Goal: Transaction & Acquisition: Purchase product/service

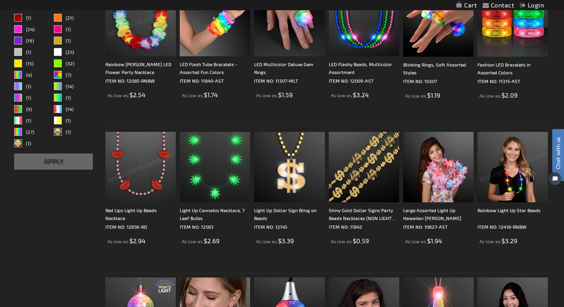
scroll to position [264, 0]
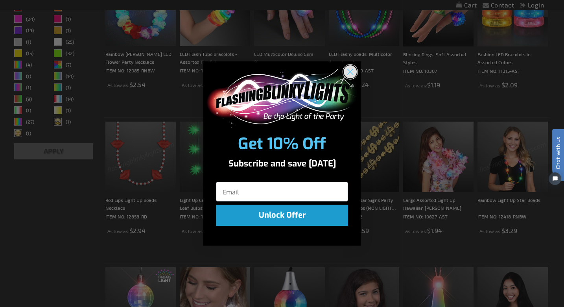
click at [353, 73] on icon "Close dialog" at bounding box center [351, 72] width 6 height 6
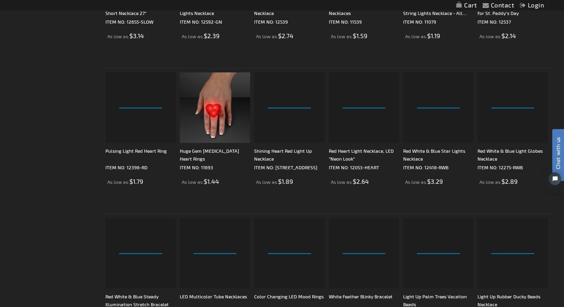
scroll to position [1438, 0]
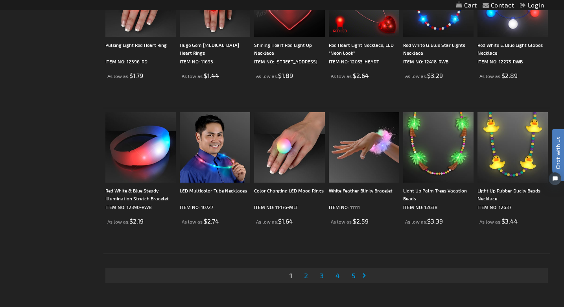
click at [308, 277] on link "Page 2" at bounding box center [306, 276] width 7 height 12
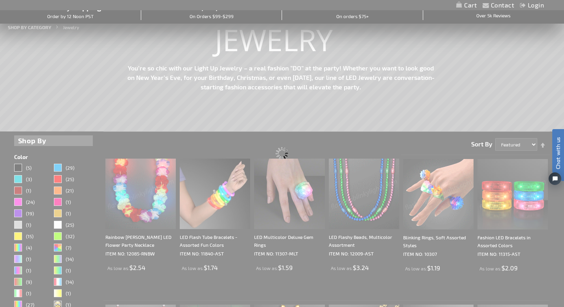
scroll to position [0, 0]
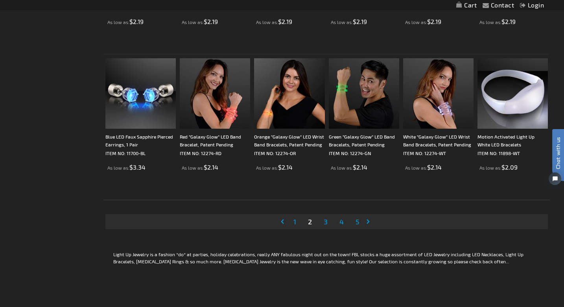
scroll to position [1560, 0]
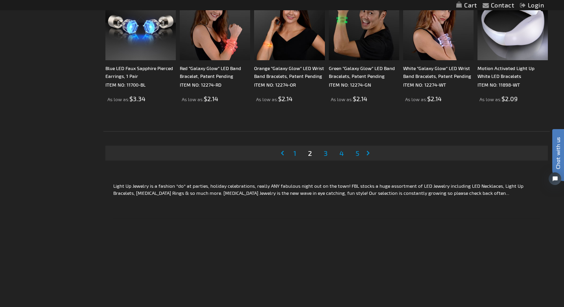
click at [324, 148] on link "Page 3" at bounding box center [325, 153] width 7 height 12
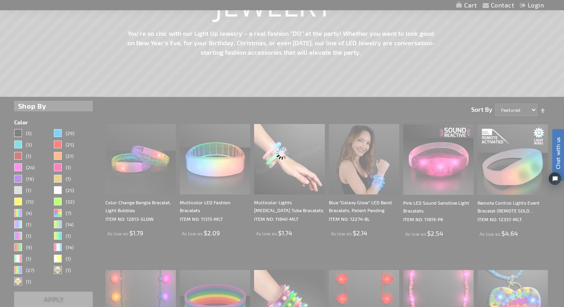
scroll to position [0, 0]
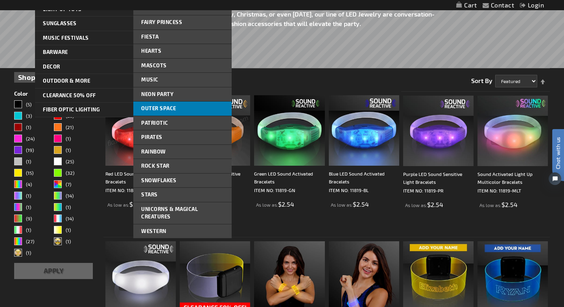
scroll to position [160, 0]
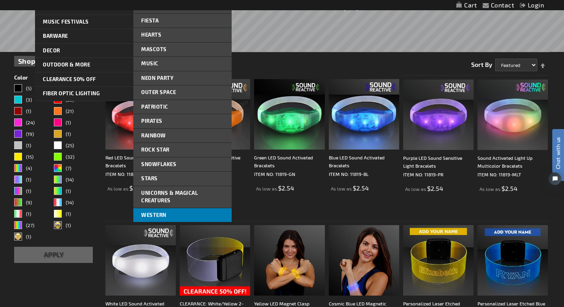
click at [172, 216] on link "Western" at bounding box center [182, 215] width 98 height 14
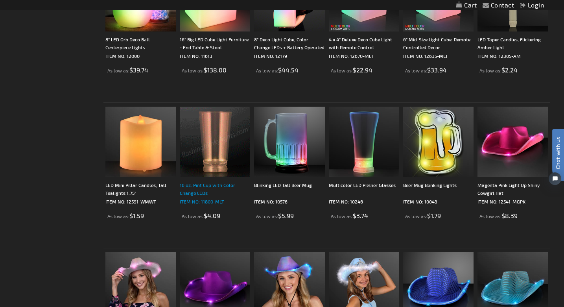
scroll to position [1365, 0]
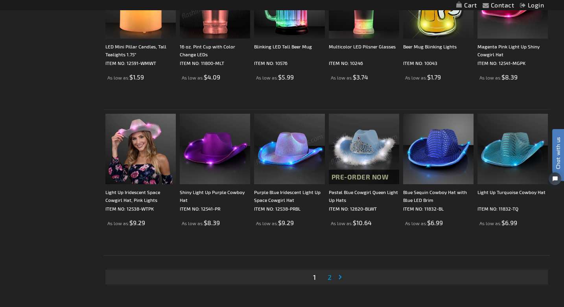
click at [328, 281] on link "Page 2" at bounding box center [329, 277] width 7 height 12
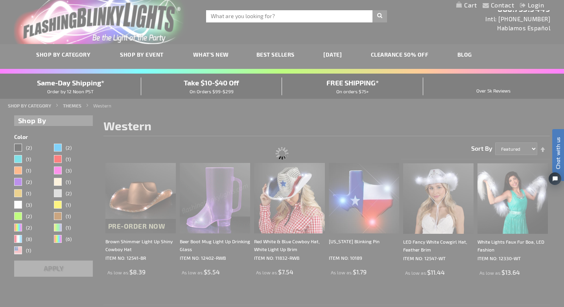
scroll to position [0, 0]
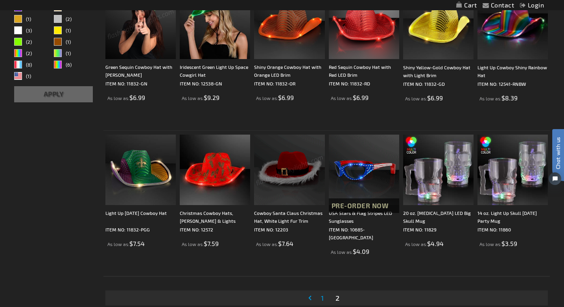
scroll to position [305, 0]
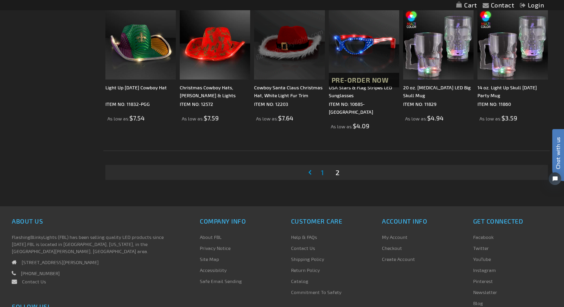
click at [322, 176] on span "1" at bounding box center [322, 172] width 3 height 9
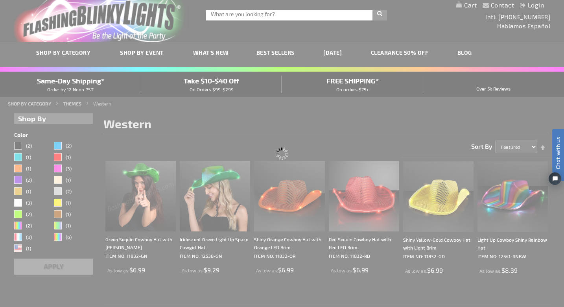
scroll to position [0, 0]
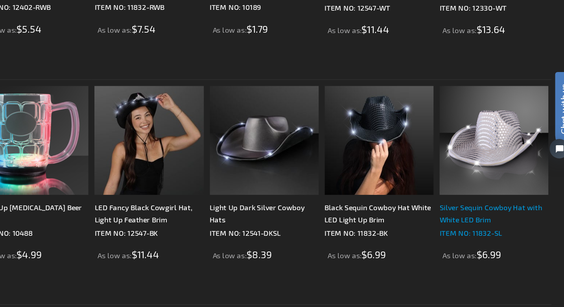
scroll to position [176, 0]
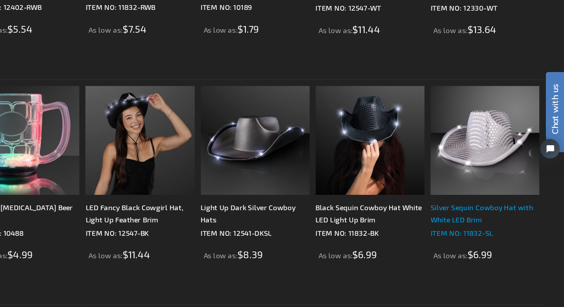
click at [508, 218] on div "Silver Sequin Cowboy Hat with White LED Brim" at bounding box center [513, 220] width 70 height 16
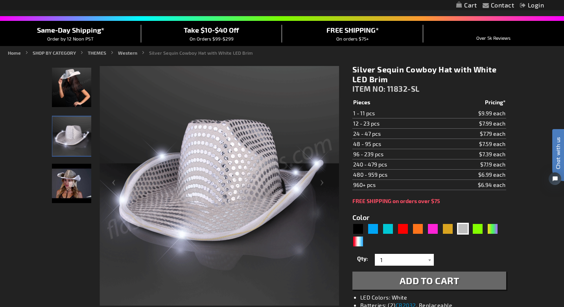
scroll to position [124, 0]
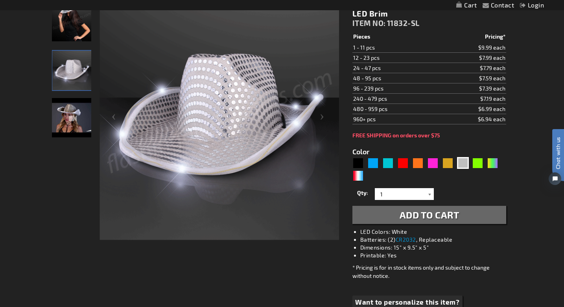
click at [429, 195] on div at bounding box center [430, 194] width 8 height 12
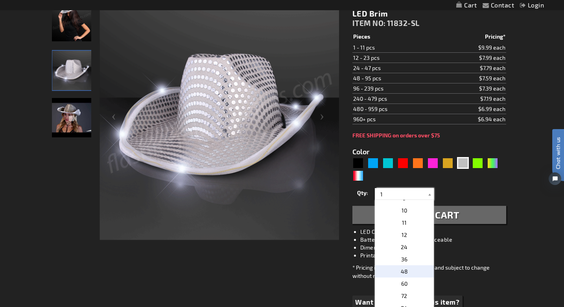
scroll to position [105, 0]
click at [393, 194] on input "1" at bounding box center [405, 194] width 57 height 12
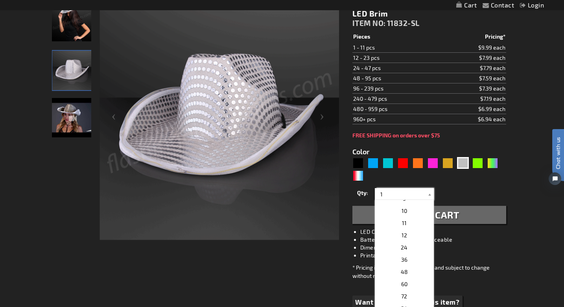
drag, startPoint x: 381, startPoint y: 193, endPoint x: 373, endPoint y: 193, distance: 7.9
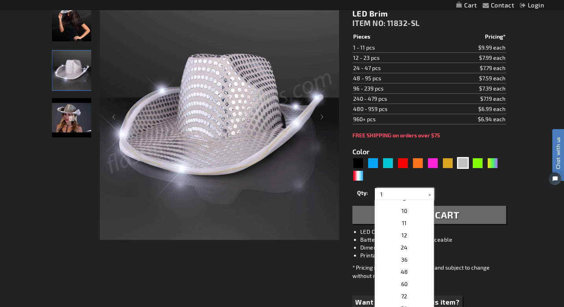
click at [373, 193] on div "Qty 1 2 3 4 5 6 7 8 9 10 11 12 24 36 48 60 72 84 96 108 120 132 144 156 168" at bounding box center [430, 194] width 154 height 16
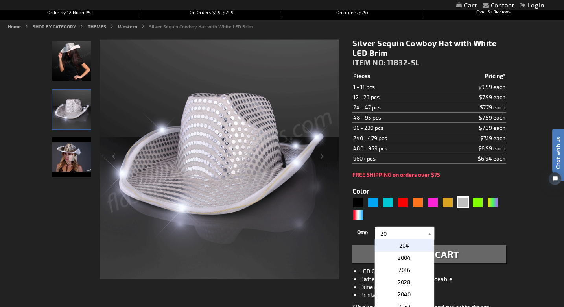
scroll to position [83, 0]
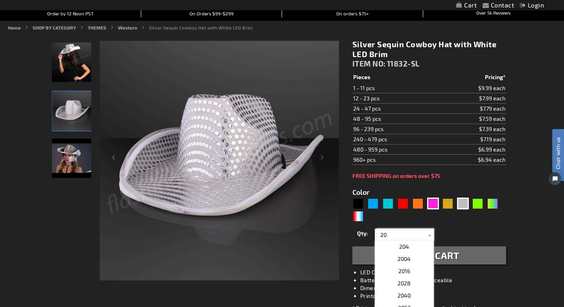
type input "2"
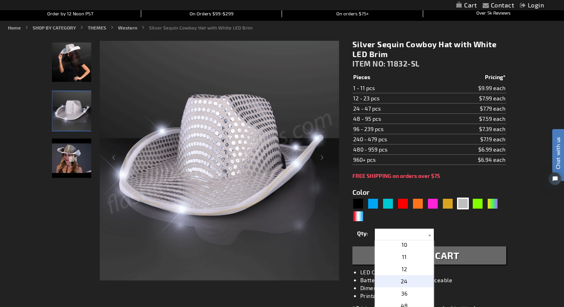
click at [405, 283] on span "24" at bounding box center [404, 281] width 7 height 7
type input "24"
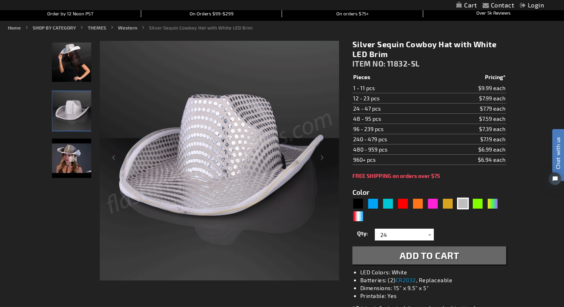
click at [425, 260] on span "Add to Cart" at bounding box center [430, 254] width 60 height 11
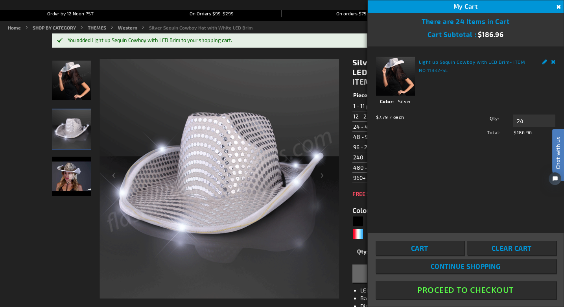
click at [495, 249] on span "Clear Cart" at bounding box center [512, 248] width 40 height 8
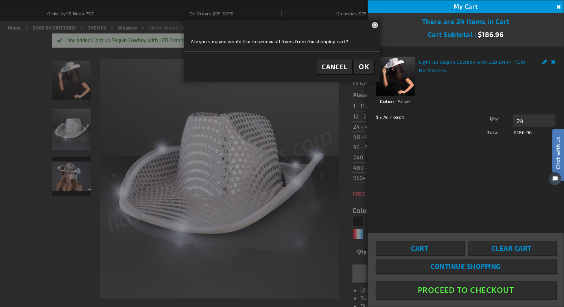
click at [358, 72] on button "OK" at bounding box center [364, 66] width 20 height 15
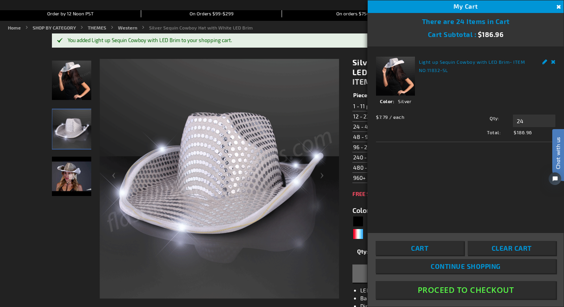
click at [525, 249] on span "Clear Cart" at bounding box center [512, 248] width 40 height 8
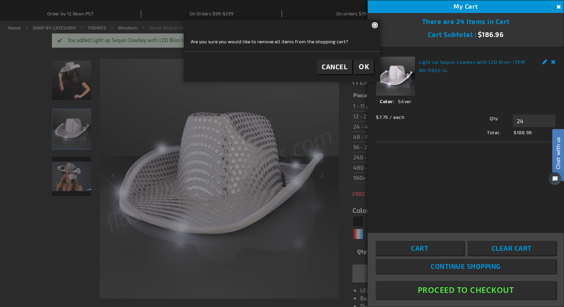
click at [332, 69] on span "Cancel" at bounding box center [335, 67] width 26 height 8
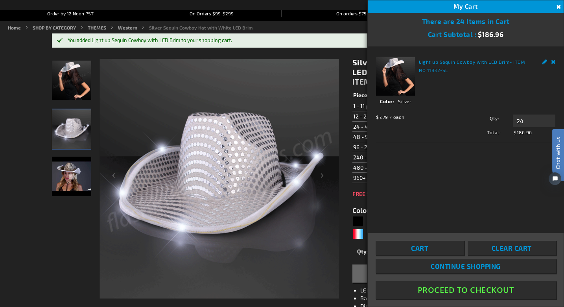
click at [504, 251] on span "Clear Cart" at bounding box center [512, 248] width 40 height 8
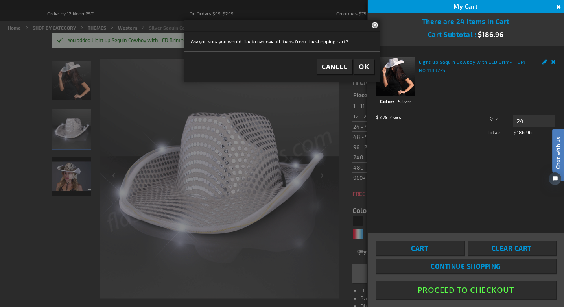
click at [373, 26] on button "Close" at bounding box center [376, 25] width 9 height 10
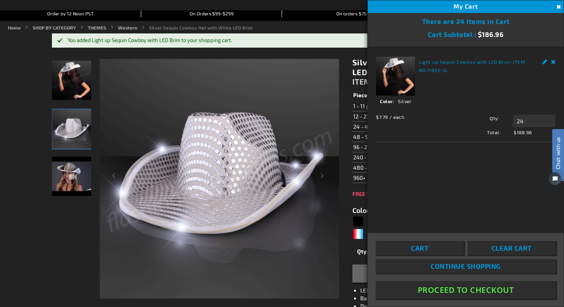
click at [555, 62] on link "Remove" at bounding box center [553, 61] width 5 height 8
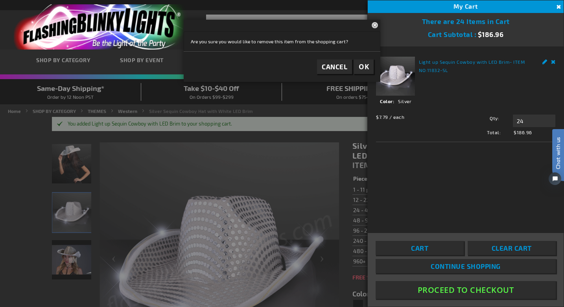
click at [553, 64] on link "Remove" at bounding box center [553, 61] width 5 height 8
click at [521, 120] on input "24" at bounding box center [534, 121] width 42 height 13
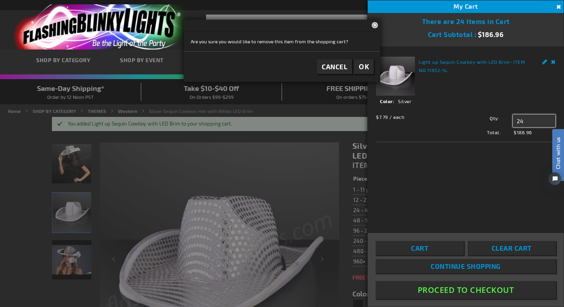
click at [534, 124] on input "24" at bounding box center [534, 121] width 42 height 13
drag, startPoint x: 534, startPoint y: 124, endPoint x: 504, endPoint y: 124, distance: 29.9
click at [504, 124] on div "Qty 24 Update" at bounding box center [506, 121] width 99 height 13
type input "12"
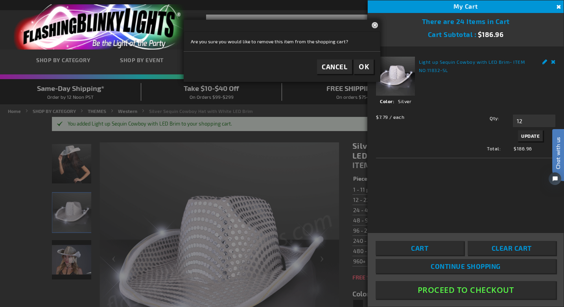
click at [533, 137] on span "Update" at bounding box center [530, 136] width 18 height 6
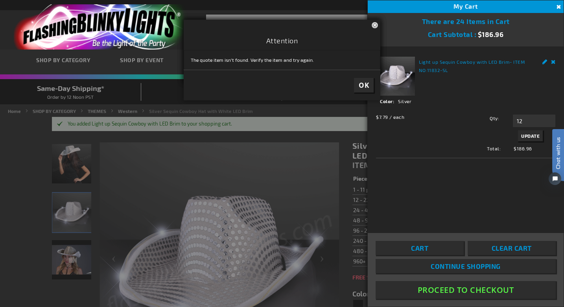
click at [364, 86] on span "OK" at bounding box center [364, 85] width 10 height 9
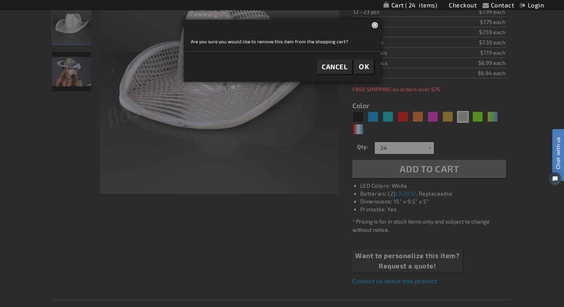
scroll to position [203, 0]
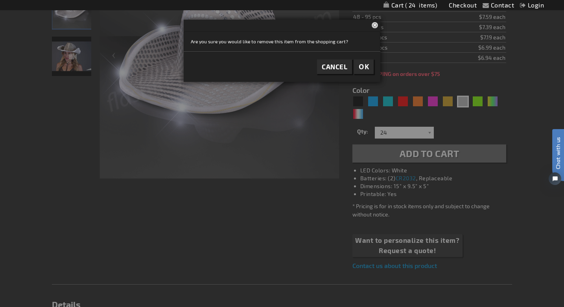
click at [366, 69] on span "OK" at bounding box center [364, 66] width 10 height 9
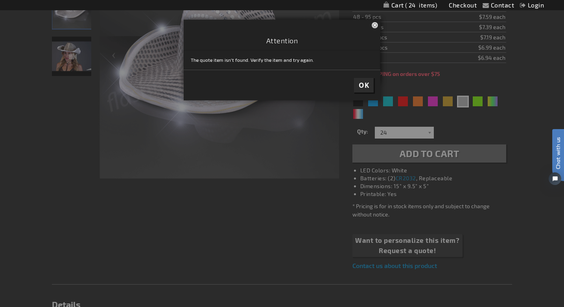
click at [376, 23] on button "Close" at bounding box center [376, 25] width 9 height 10
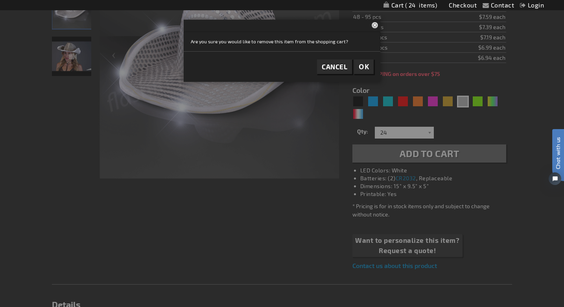
click at [375, 24] on button "Close" at bounding box center [376, 25] width 9 height 10
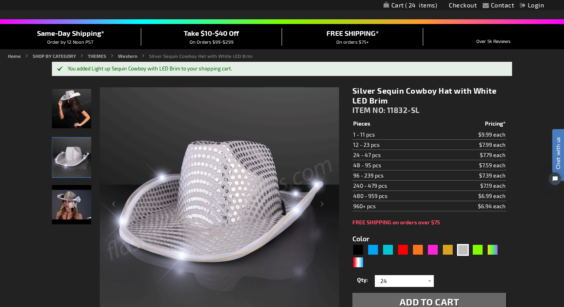
scroll to position [73, 0]
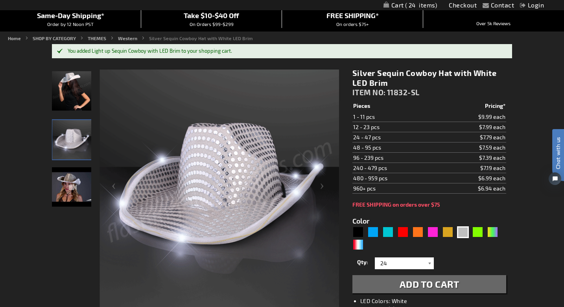
click at [429, 267] on div at bounding box center [430, 263] width 8 height 12
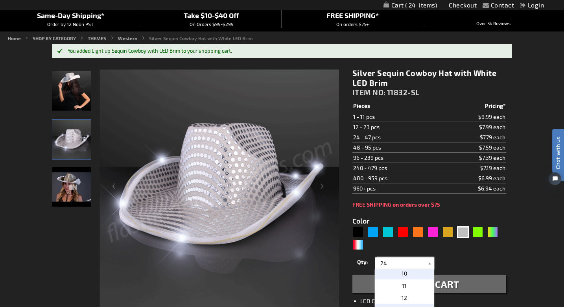
scroll to position [135, 0]
click at [415, 273] on p "12" at bounding box center [404, 274] width 59 height 12
type input "12"
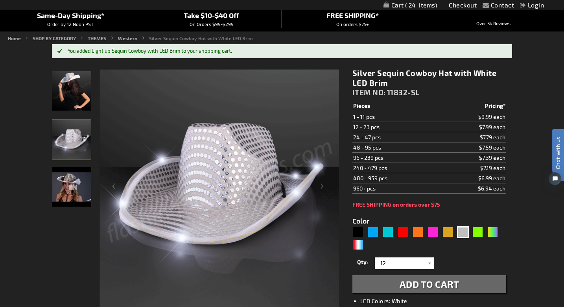
click at [471, 285] on button "Add to Cart" at bounding box center [430, 284] width 154 height 18
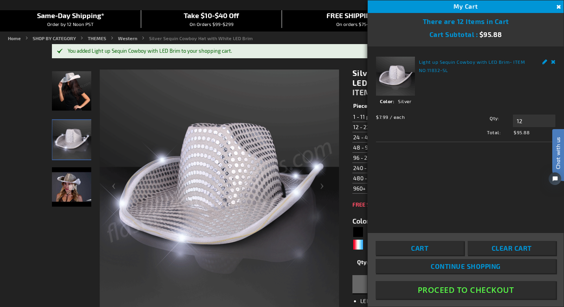
click at [480, 266] on span "Continue Shopping" at bounding box center [466, 266] width 70 height 8
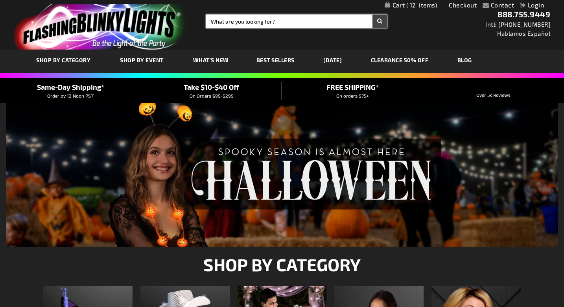
click at [259, 22] on input "Search" at bounding box center [296, 21] width 181 height 13
type input "silver cowboy hat"
click at [373, 15] on button "Search" at bounding box center [380, 21] width 15 height 13
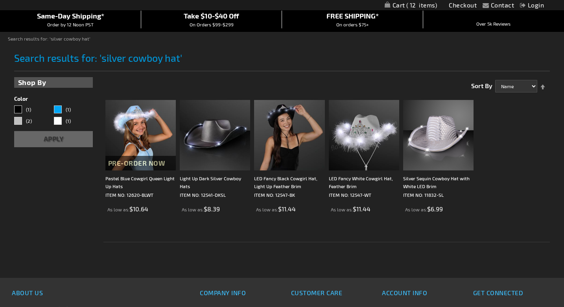
scroll to position [72, 0]
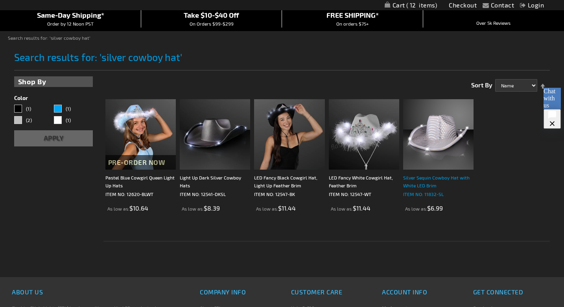
click at [438, 184] on div "Silver Sequin Cowboy Hat with White LED Brim" at bounding box center [438, 182] width 70 height 16
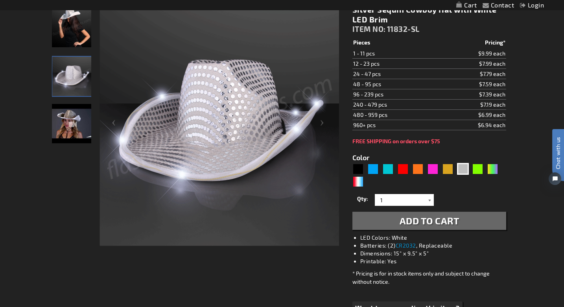
click at [429, 200] on div at bounding box center [430, 200] width 8 height 12
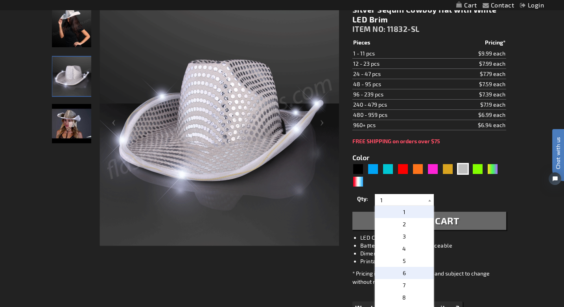
click at [408, 274] on p "6" at bounding box center [404, 273] width 59 height 12
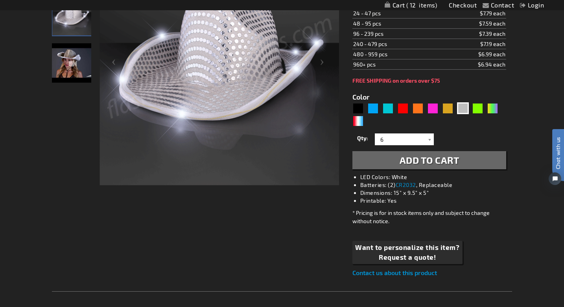
scroll to position [180, 0]
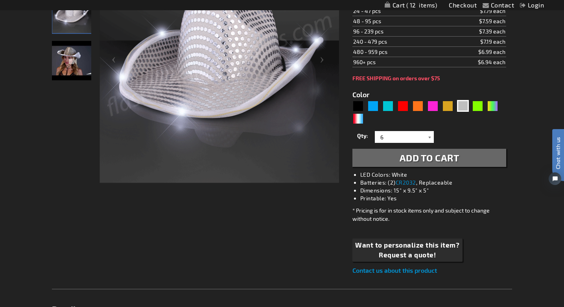
click at [429, 137] on div at bounding box center [430, 137] width 8 height 12
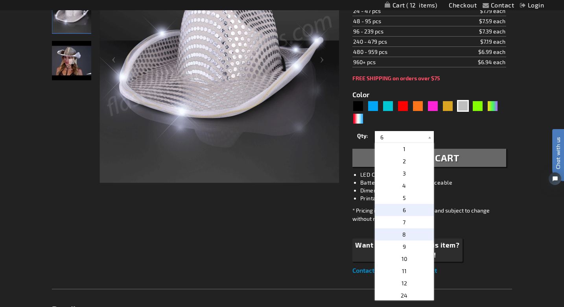
click at [411, 239] on p "8" at bounding box center [404, 234] width 59 height 12
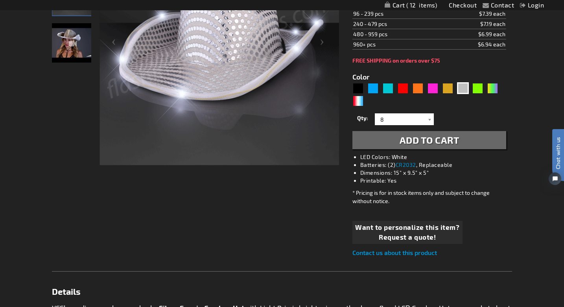
scroll to position [198, 0]
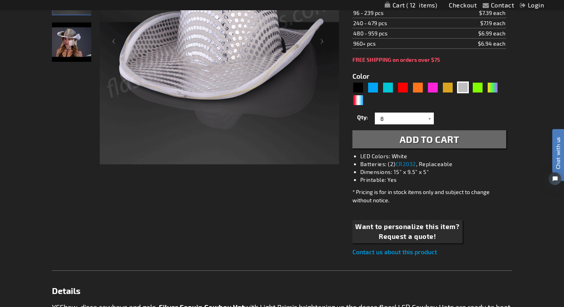
click at [435, 143] on span "Add to Cart" at bounding box center [430, 138] width 60 height 11
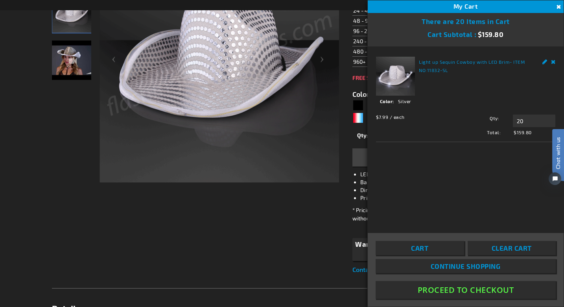
scroll to position [216, 0]
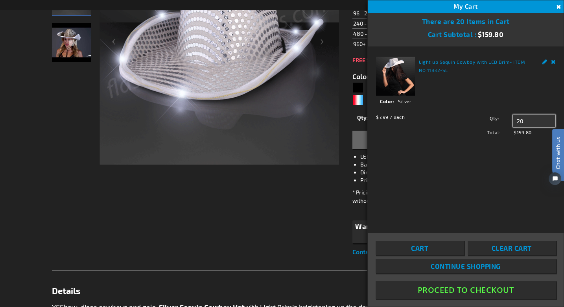
click at [530, 124] on input "20" at bounding box center [534, 121] width 42 height 13
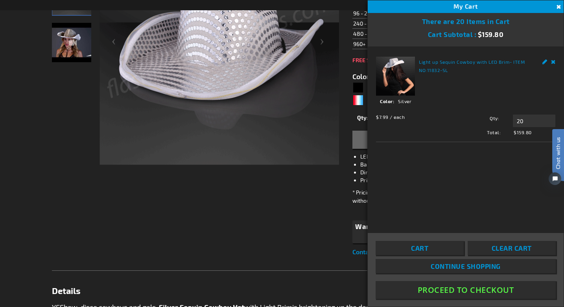
click at [491, 252] on link "Clear Cart" at bounding box center [512, 248] width 88 height 14
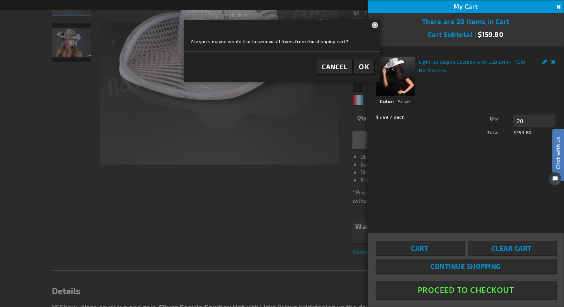
click at [363, 68] on span "OK" at bounding box center [364, 66] width 10 height 9
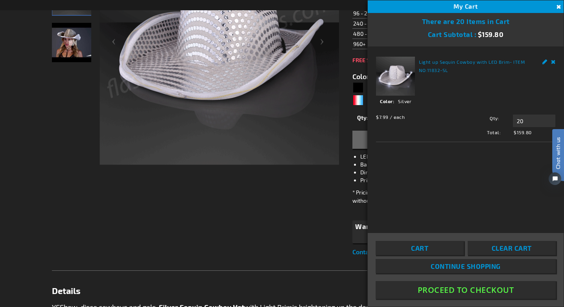
click at [476, 146] on div "Light up Sequin Cowboy with LED Brim - ITEM NO: 11832-SL See Details Options De…" at bounding box center [466, 134] width 196 height 176
click at [555, 61] on link "Remove" at bounding box center [553, 61] width 5 height 8
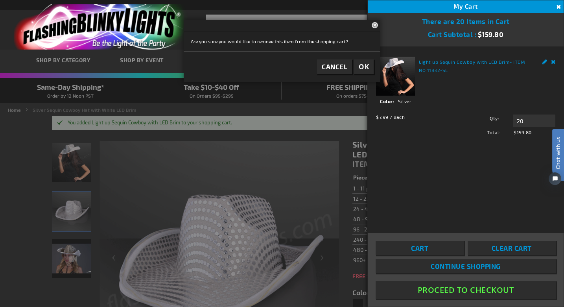
click at [362, 70] on span "OK" at bounding box center [364, 66] width 10 height 9
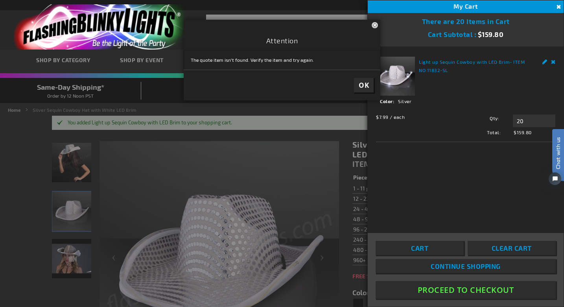
click at [361, 84] on span "OK" at bounding box center [364, 85] width 10 height 9
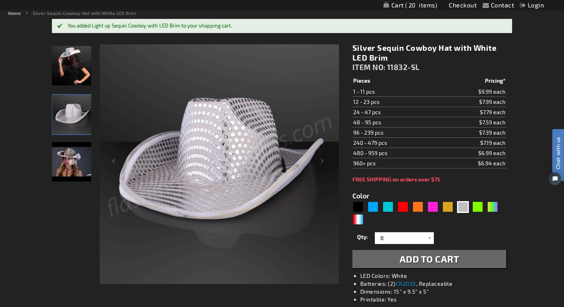
scroll to position [100, 0]
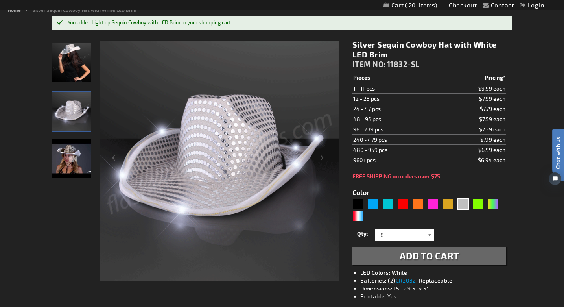
click at [429, 233] on div at bounding box center [430, 235] width 8 height 12
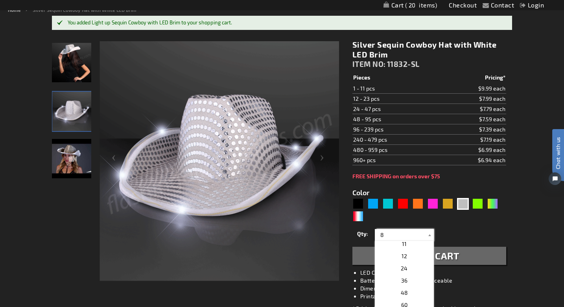
scroll to position [126, 0]
click at [410, 268] on p "24" at bounding box center [404, 267] width 59 height 12
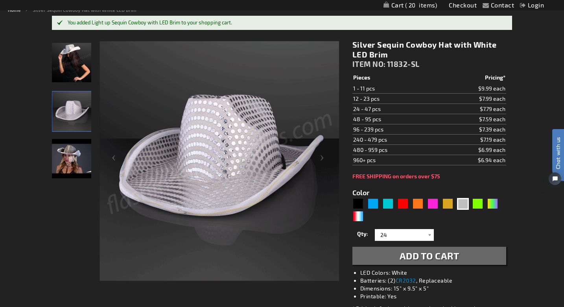
click at [445, 256] on span "Add to Cart" at bounding box center [430, 255] width 60 height 11
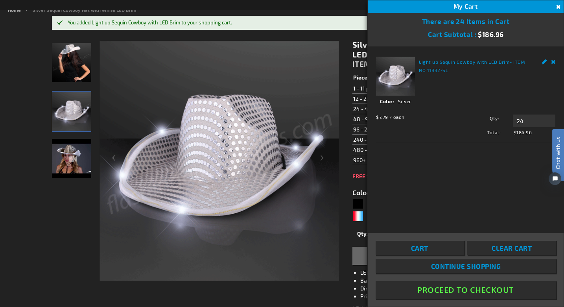
click at [553, 62] on link "Remove" at bounding box center [553, 61] width 5 height 8
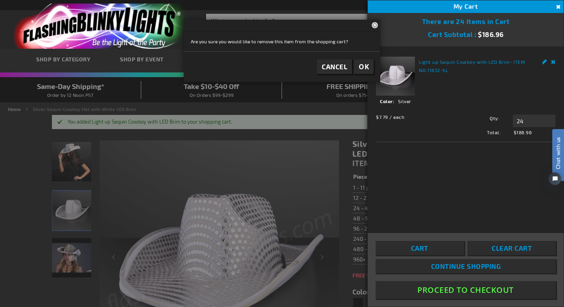
scroll to position [0, 0]
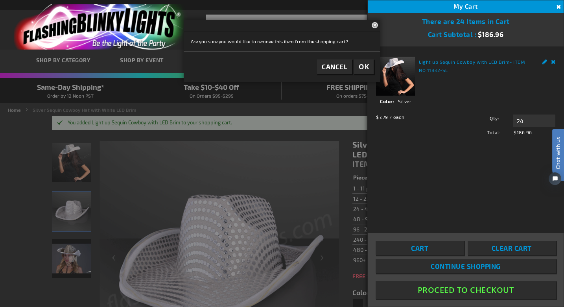
click at [364, 64] on span "OK" at bounding box center [364, 66] width 10 height 9
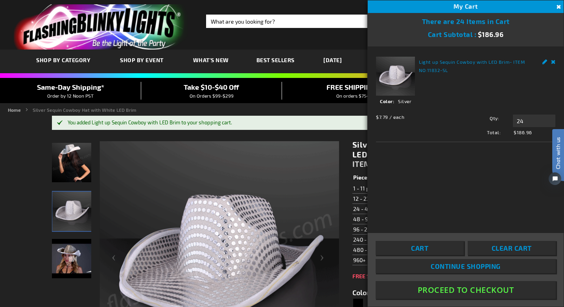
click at [560, 9] on button "Close" at bounding box center [558, 7] width 9 height 9
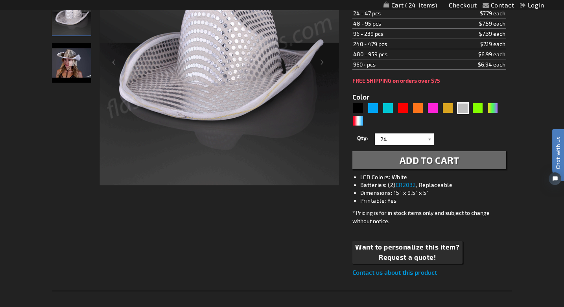
scroll to position [202, 0]
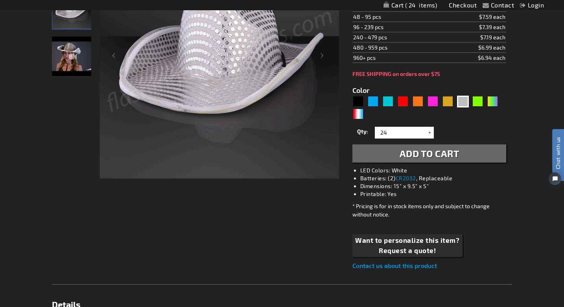
click at [428, 131] on div at bounding box center [430, 133] width 8 height 12
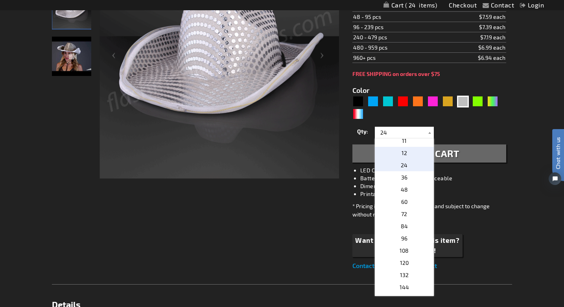
click at [408, 152] on p "12" at bounding box center [404, 153] width 59 height 12
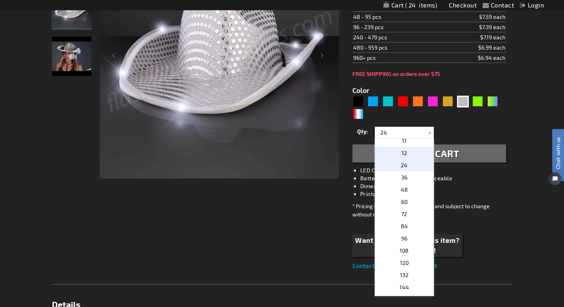
type input "12"
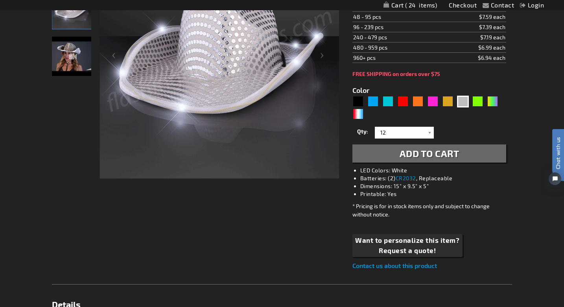
click at [419, 157] on span "Add to Cart" at bounding box center [430, 153] width 60 height 11
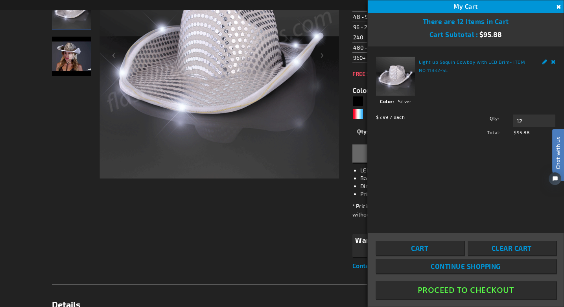
click at [438, 268] on span "Continue Shopping" at bounding box center [466, 266] width 70 height 8
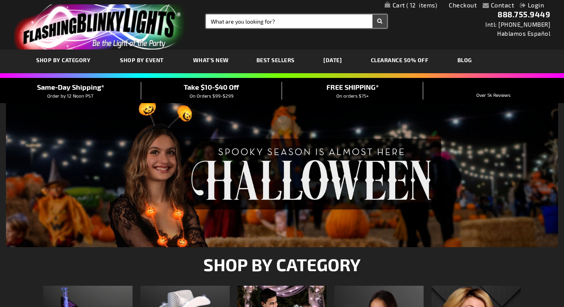
click at [320, 20] on input "Search" at bounding box center [296, 21] width 181 height 13
type input "silver cowboy hat"
click at [373, 15] on button "Search" at bounding box center [380, 21] width 15 height 13
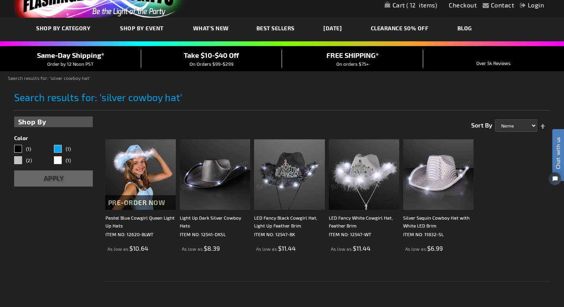
click at [421, 195] on img at bounding box center [438, 174] width 70 height 70
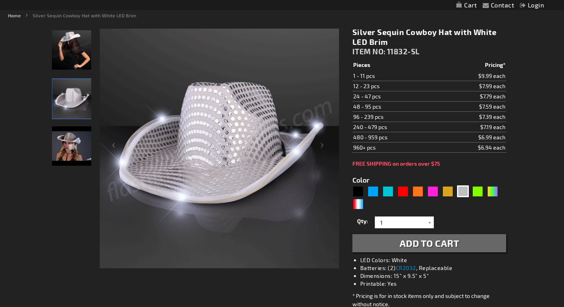
scroll to position [115, 0]
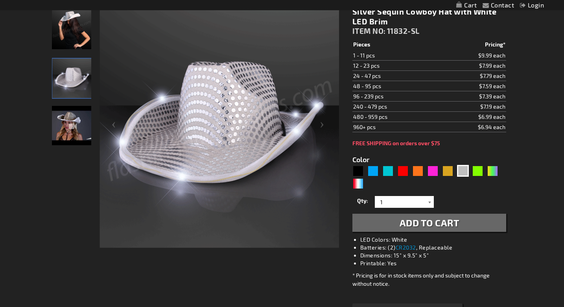
click at [428, 205] on div at bounding box center [430, 202] width 8 height 12
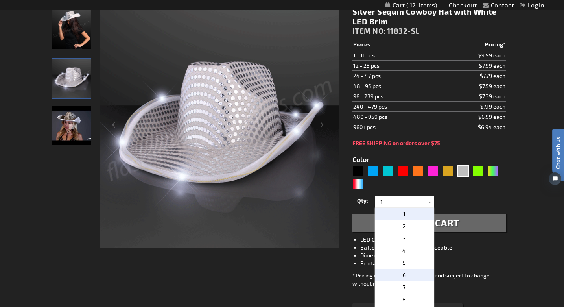
click at [410, 275] on p "6" at bounding box center [404, 275] width 59 height 12
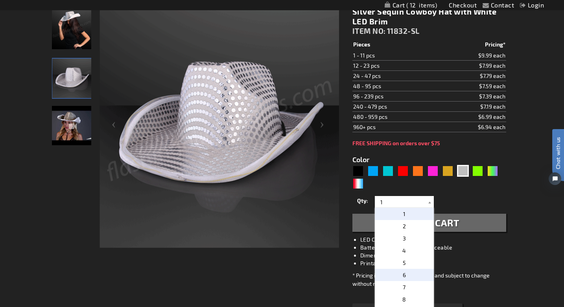
type input "6"
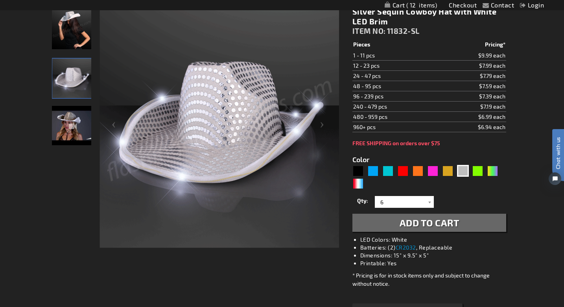
click at [433, 227] on span "Add to Cart" at bounding box center [430, 222] width 60 height 11
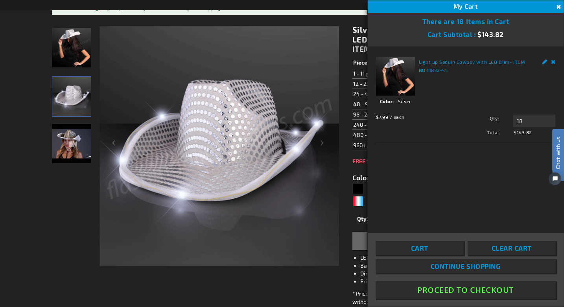
click at [453, 289] on button "Proceed To Checkout" at bounding box center [466, 290] width 180 height 18
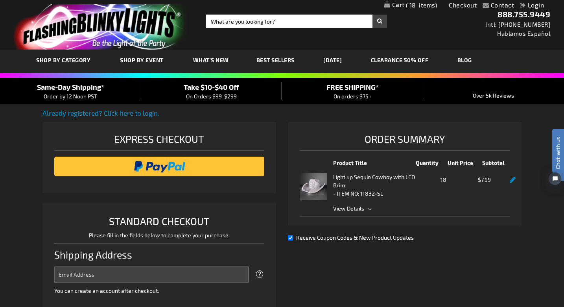
select select "US"
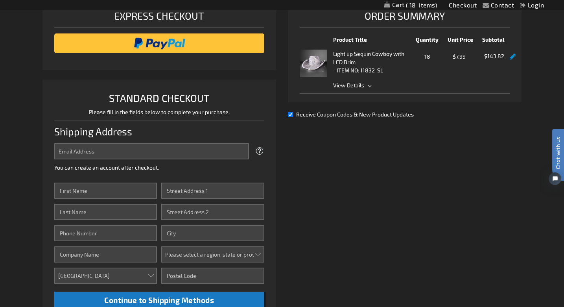
scroll to position [240, 0]
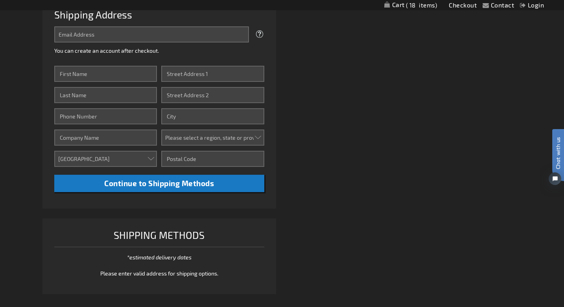
click at [192, 237] on div "Shipping Methods" at bounding box center [159, 237] width 210 height 20
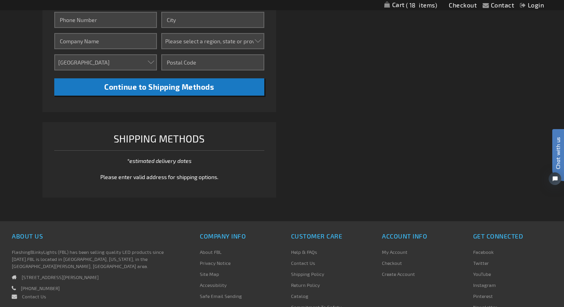
scroll to position [204, 0]
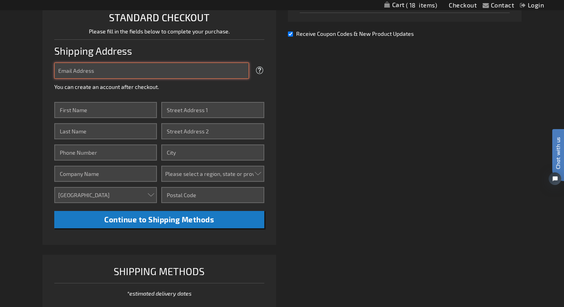
click at [111, 72] on input "Email Address" at bounding box center [151, 71] width 195 height 16
type input "[EMAIL_ADDRESS][DOMAIN_NAME]"
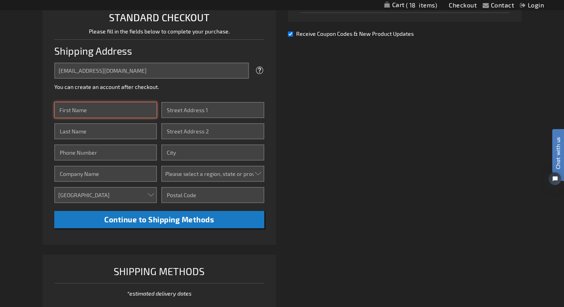
click at [121, 113] on input "First Name" at bounding box center [105, 110] width 103 height 16
type input "Hadley"
type input "Feiss"
type input "2650 West Foxglove"
type input "Wilson"
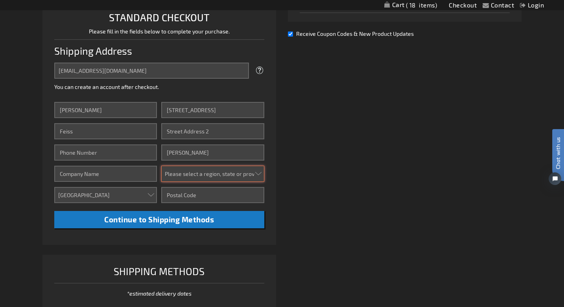
select select "65"
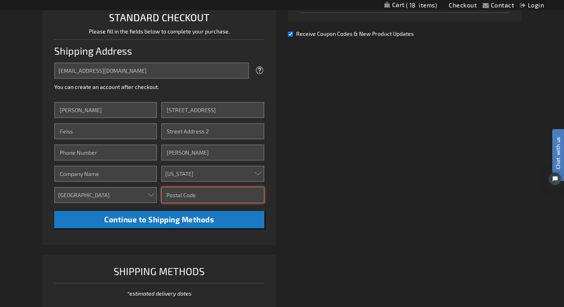
type input "80314"
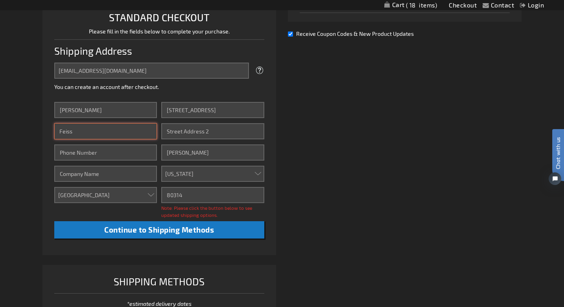
drag, startPoint x: 88, startPoint y: 129, endPoint x: 52, endPoint y: 129, distance: 35.4
click at [52, 129] on li "STANDARD CHECKOUT Please fill in the fields below to complete your purchase. Sh…" at bounding box center [159, 127] width 234 height 256
type input "Hubbard"
click at [45, 174] on li "STANDARD CHECKOUT Please fill in the fields below to complete your purchase. Sh…" at bounding box center [159, 127] width 234 height 256
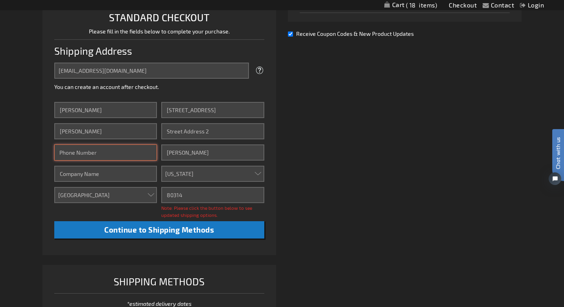
click at [75, 154] on input "Phone Number" at bounding box center [105, 152] width 103 height 16
type input "4109355092"
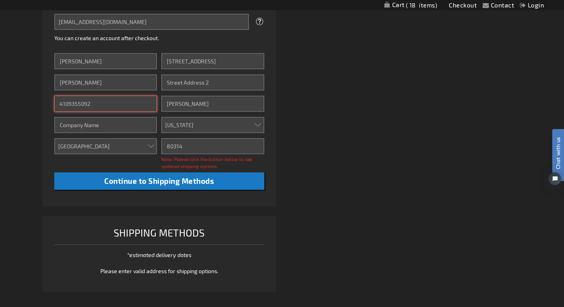
scroll to position [254, 0]
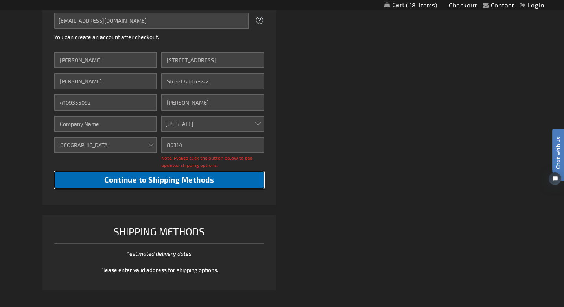
click at [164, 183] on span "Continue to Shipping Methods" at bounding box center [159, 179] width 110 height 9
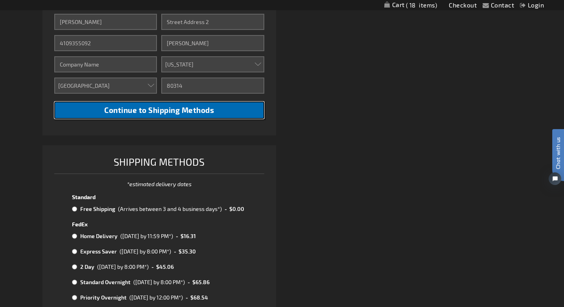
scroll to position [314, 0]
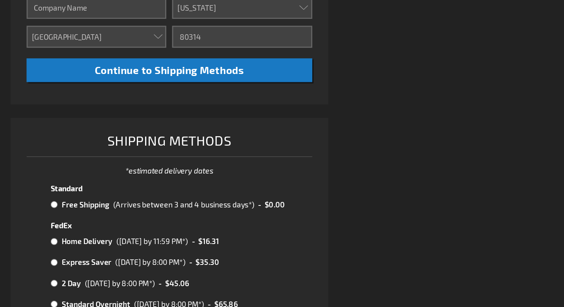
click at [75, 209] on input "radio" at bounding box center [74, 208] width 5 height 6
radio input "true"
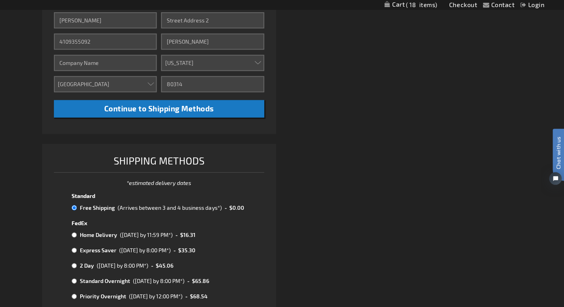
scroll to position [314, 0]
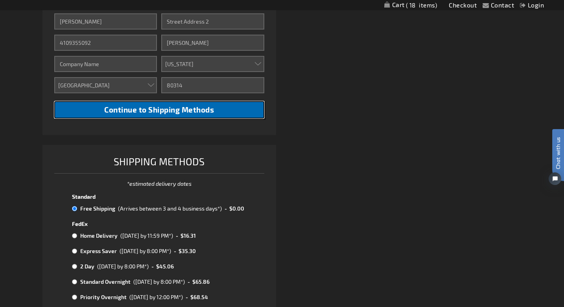
click at [135, 111] on span "Continue to Shipping Methods" at bounding box center [159, 109] width 110 height 9
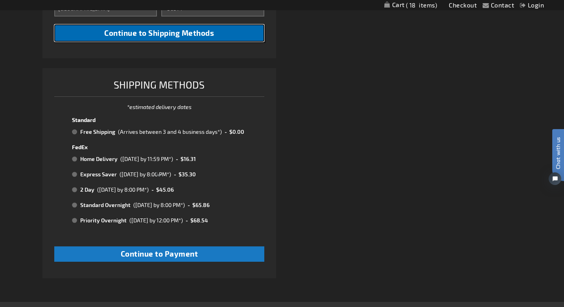
scroll to position [397, 0]
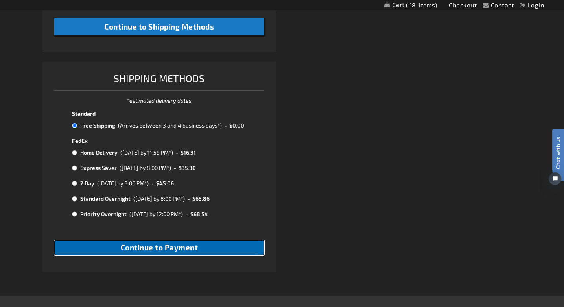
click at [155, 251] on span "Continue to Payment" at bounding box center [160, 247] width 78 height 9
checkbox input "true"
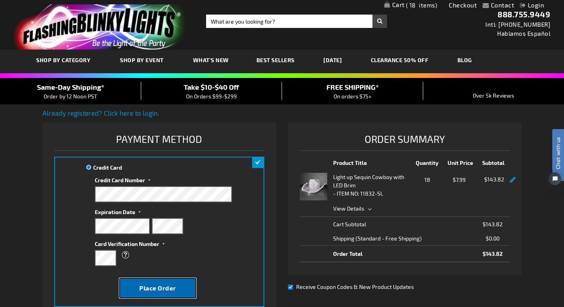
click at [165, 289] on span "Place Order" at bounding box center [157, 287] width 37 height 7
